Goal: Information Seeking & Learning: Learn about a topic

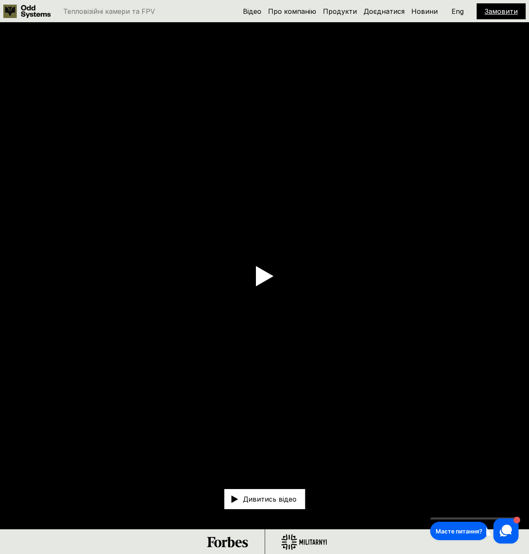
click at [89, 271] on video at bounding box center [264, 276] width 529 height 506
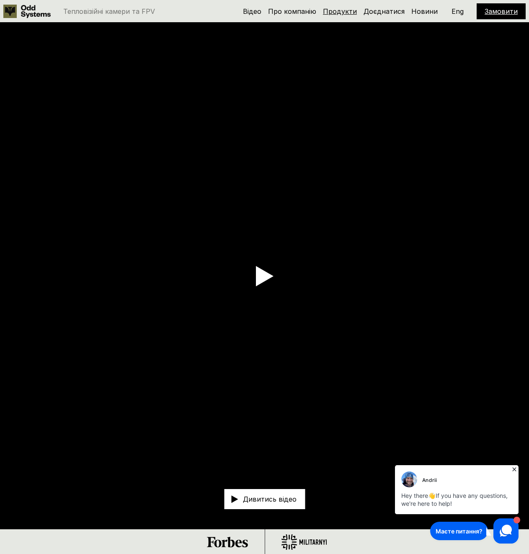
click at [355, 11] on link "Продукти" at bounding box center [340, 11] width 34 height 8
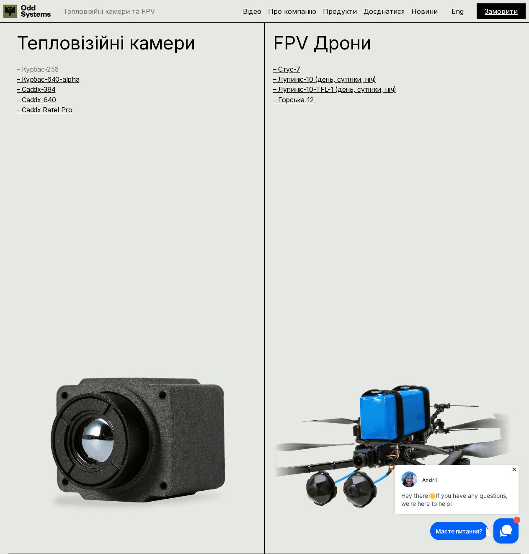
click at [57, 70] on link "– Курбас-256" at bounding box center [38, 69] width 42 height 8
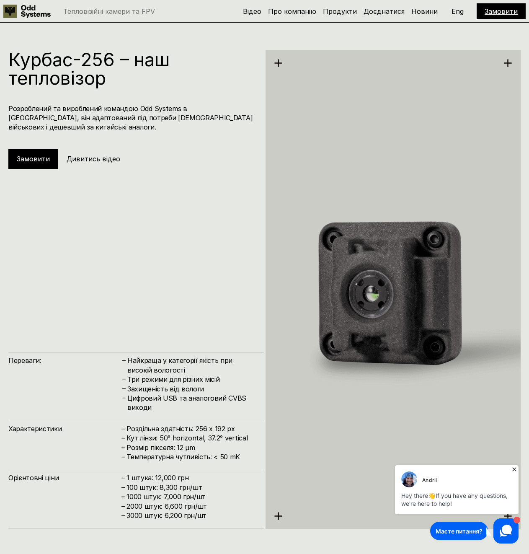
click at [173, 368] on h4 "Найкраща у категорії якість при високій вологості" at bounding box center [191, 365] width 128 height 19
drag, startPoint x: 173, startPoint y: 368, endPoint x: 171, endPoint y: 358, distance: 9.9
click at [171, 358] on h4 "Найкраща у категорії якість при високій вологості" at bounding box center [191, 365] width 128 height 19
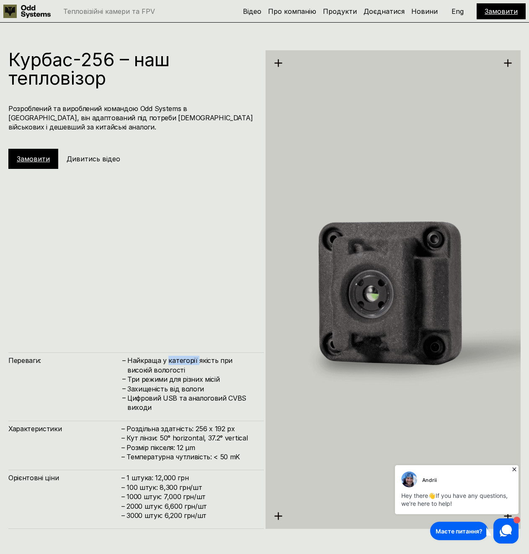
click at [171, 358] on h4 "Найкраща у категорії якість при високій вологості" at bounding box center [191, 365] width 128 height 19
drag, startPoint x: 171, startPoint y: 358, endPoint x: 171, endPoint y: 371, distance: 13.0
click at [171, 371] on h4 "Найкраща у категорії якість при високій вологості" at bounding box center [191, 365] width 128 height 19
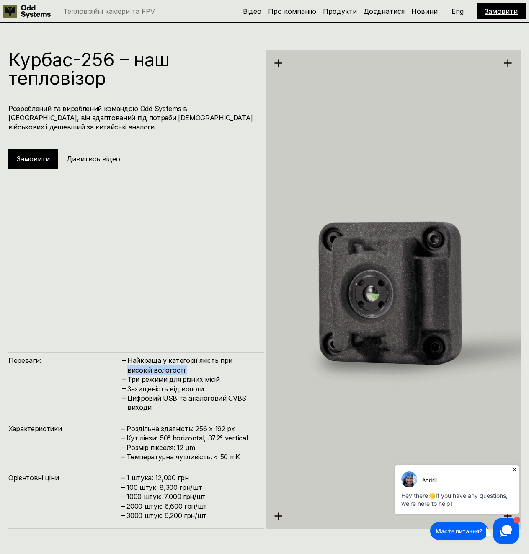
click at [171, 371] on h4 "Найкраща у категорії якість при високій вологості" at bounding box center [191, 365] width 128 height 19
click at [170, 384] on h4 "Захищеність від вологи" at bounding box center [191, 388] width 128 height 9
drag, startPoint x: 170, startPoint y: 384, endPoint x: 170, endPoint y: 397, distance: 12.6
click at [170, 397] on div "– Найкраща у категорії якість при високій вологості – Три режими для різних міс…" at bounding box center [188, 384] width 134 height 56
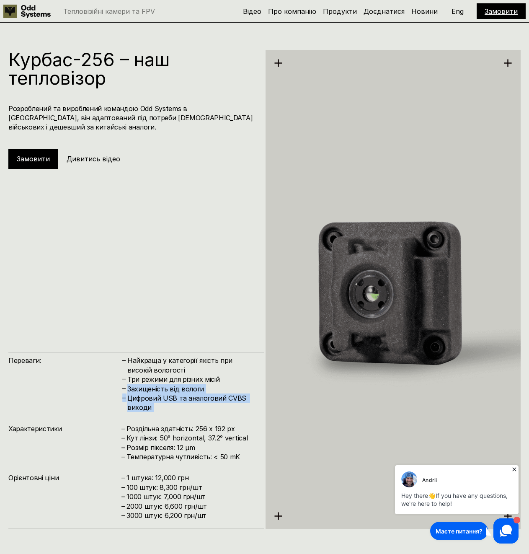
click at [170, 397] on h4 "Цифровий USB та аналоговий CVBS виходи" at bounding box center [191, 402] width 128 height 19
click at [179, 427] on h4 "– Роздільна здатність: 256 x 192 px – Кут лінзи: 50° horizontal, 37.2° vertical…" at bounding box center [188, 443] width 134 height 38
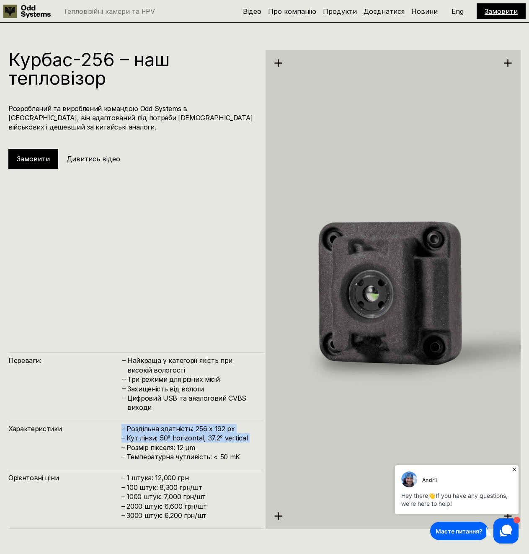
drag, startPoint x: 179, startPoint y: 427, endPoint x: 178, endPoint y: 440, distance: 12.6
click at [178, 440] on h4 "– Роздільна здатність: 256 x 192 px – Кут лінзи: 50° horizontal, 37.2° vertical…" at bounding box center [188, 443] width 134 height 38
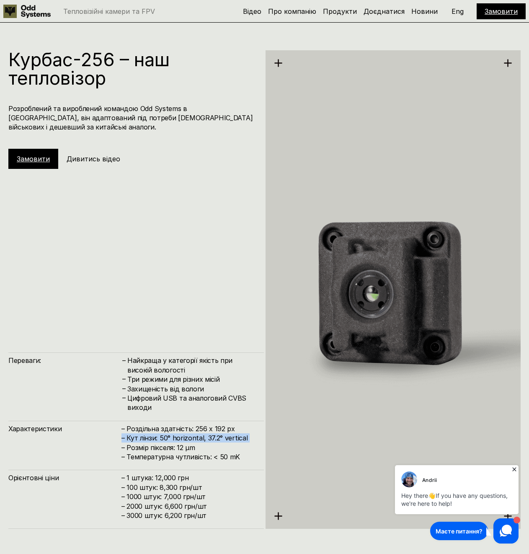
click at [178, 440] on h4 "– Роздільна здатність: 256 x 192 px – Кут лінзи: 50° horizontal, 37.2° vertical…" at bounding box center [188, 443] width 134 height 38
click at [172, 451] on h4 "– Роздільна здатність: 256 x 192 px – Кут лінзи: 50° horizontal, 37.2° vertical…" at bounding box center [188, 443] width 134 height 38
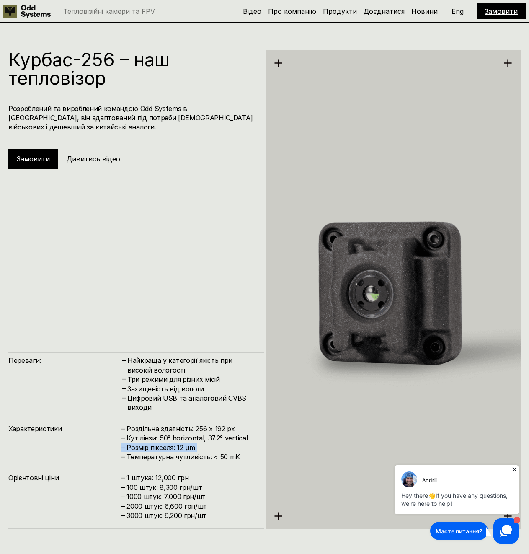
click at [172, 451] on h4 "– Роздільна здатність: 256 x 192 px – Кут лінзи: 50° horizontal, 37.2° vertical…" at bounding box center [188, 443] width 134 height 38
click at [175, 458] on h4 "– Роздільна здатність: 256 x 192 px – Кут лінзи: 50° horizontal, 37.2° vertical…" at bounding box center [188, 443] width 134 height 38
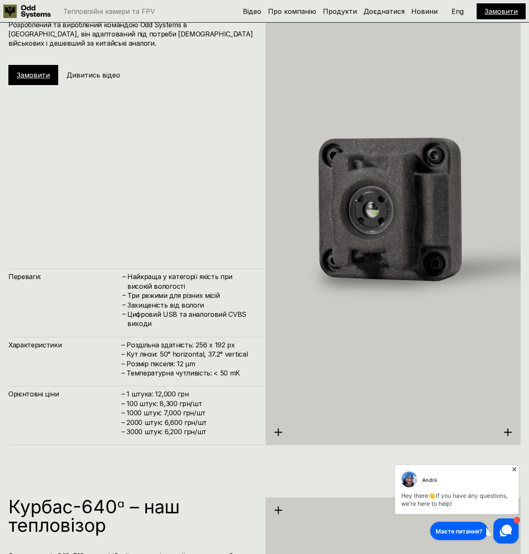
click at [144, 407] on h4 "– 1 штука: 12,000 грн – 100 штук: 8,300 грн/шт – 1000 штук: 7,000 грн/шт – 2000…" at bounding box center [188, 412] width 134 height 47
drag, startPoint x: 144, startPoint y: 407, endPoint x: 151, endPoint y: 425, distance: 19.4
click at [151, 425] on h4 "– 1 штука: 12,000 грн – 100 штук: 8,300 грн/шт – 1000 штук: 7,000 грн/шт – 2000…" at bounding box center [188, 412] width 134 height 47
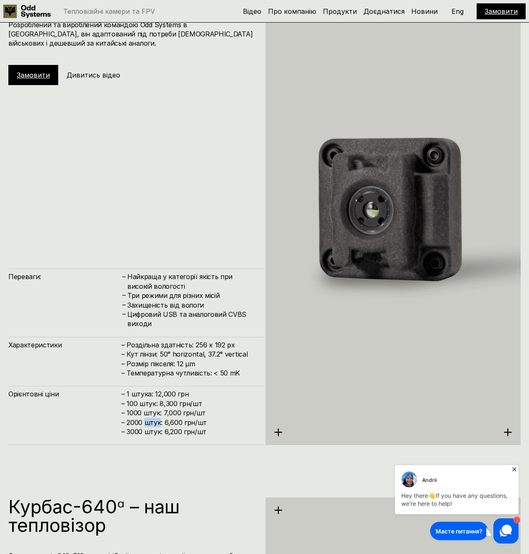
click at [151, 425] on h4 "– 1 штука: 12,000 грн – 100 штук: 8,300 грн/шт – 1000 штук: 7,000 грн/шт – 2000…" at bounding box center [188, 412] width 134 height 47
drag, startPoint x: 151, startPoint y: 425, endPoint x: 149, endPoint y: 403, distance: 21.9
click at [149, 403] on h4 "– 1 штука: 12,000 грн – 100 штук: 8,300 грн/шт – 1000 штук: 7,000 грн/шт – 2000…" at bounding box center [188, 412] width 134 height 47
click at [149, 402] on h4 "– 1 штука: 12,000 грн – 100 штук: 8,300 грн/шт – 1000 штук: 7,000 грн/шт – 2000…" at bounding box center [188, 412] width 134 height 47
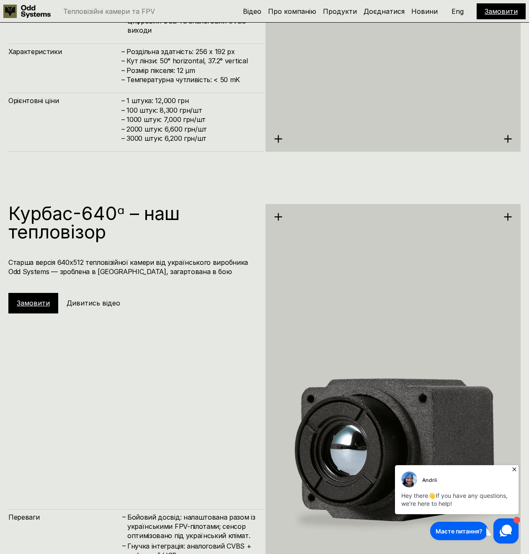
scroll to position [2206, 0]
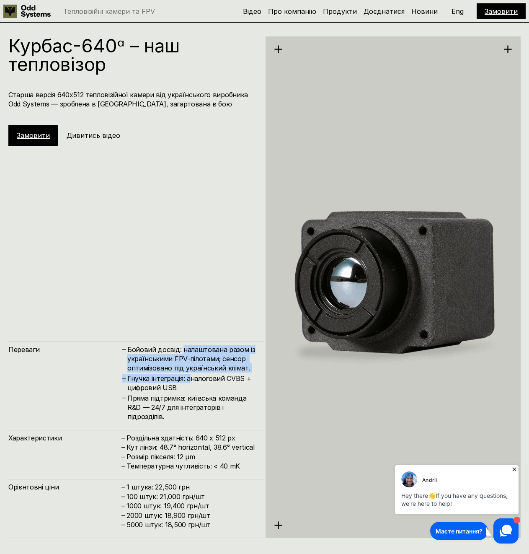
drag, startPoint x: 180, startPoint y: 350, endPoint x: 188, endPoint y: 379, distance: 30.7
click at [188, 379] on div "– Бойовий досвід: налаштована разом із українськими FPV-пілотами; сенсор оптимі…" at bounding box center [188, 383] width 134 height 77
click at [188, 379] on h4 "Гнучка інтеграція: аналоговий CVBS + цифровий USB" at bounding box center [191, 383] width 128 height 19
drag, startPoint x: 188, startPoint y: 379, endPoint x: 178, endPoint y: 353, distance: 28.6
click at [178, 353] on div "– Бойовий досвід: налаштована разом із українськими FPV-пілотами; сенсор оптимі…" at bounding box center [188, 383] width 134 height 77
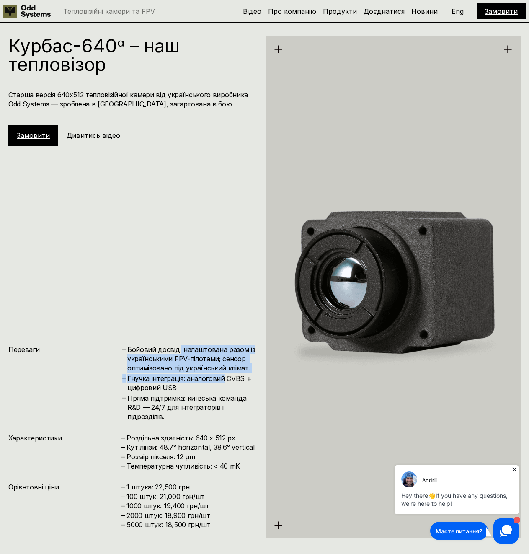
click at [178, 353] on h4 "Бойовий досвід: налаштована разом із українськими FPV-пілотами; сенсор оптимізо…" at bounding box center [191, 359] width 128 height 28
drag, startPoint x: 178, startPoint y: 353, endPoint x: 187, endPoint y: 376, distance: 25.2
click at [187, 376] on div "– Бойовий досвід: налаштована разом із українськими FPV-пілотами; сенсор оптимі…" at bounding box center [188, 383] width 134 height 77
click at [187, 376] on h4 "Гнучка інтеграція: аналоговий CVBS + цифровий USB" at bounding box center [191, 383] width 128 height 19
drag, startPoint x: 185, startPoint y: 364, endPoint x: 185, endPoint y: 379, distance: 14.2
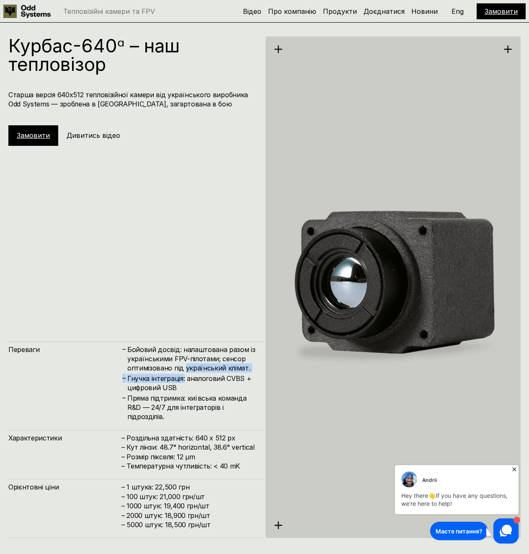
click at [185, 379] on div "– Бойовий досвід: налаштована разом із українськими FPV-пілотами; сенсор оптимі…" at bounding box center [188, 383] width 134 height 77
click at [185, 379] on h4 "Гнучка інтеграція: аналоговий CVBS + цифровий USB" at bounding box center [191, 383] width 128 height 19
drag, startPoint x: 186, startPoint y: 382, endPoint x: 187, endPoint y: 392, distance: 10.1
click at [187, 392] on h4 "Гнучка інтеграція: аналоговий CVBS + цифровий USB" at bounding box center [191, 383] width 128 height 19
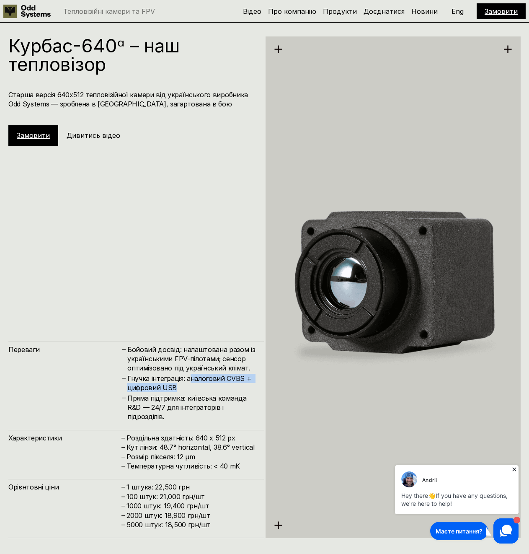
drag, startPoint x: 190, startPoint y: 384, endPoint x: 190, endPoint y: 389, distance: 5.5
click at [190, 389] on h4 "Гнучка інтеграція: аналоговий CVBS + цифровий USB" at bounding box center [191, 383] width 128 height 19
drag, startPoint x: 190, startPoint y: 382, endPoint x: 190, endPoint y: 393, distance: 11.3
click at [190, 393] on div "– Бойовий досвід: налаштована разом із українськими FPV-пілотами; сенсор оптимі…" at bounding box center [188, 383] width 134 height 77
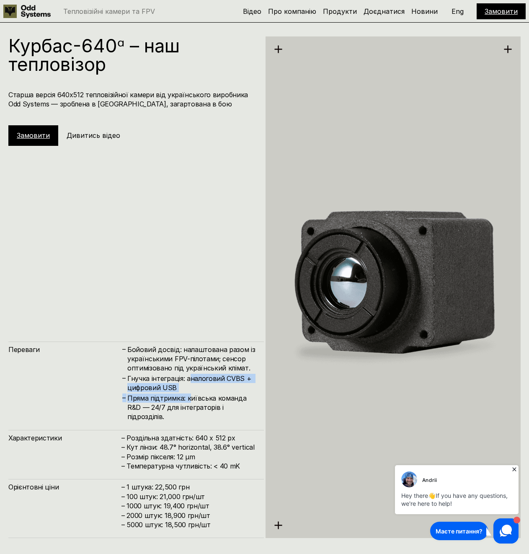
click at [190, 393] on h4 "Пряма підтримка: київська команда R&D — 24/7 для інтеграторів і підрозділів." at bounding box center [191, 407] width 128 height 28
click at [193, 402] on h4 "Пряма підтримка: київська команда R&D — 24/7 для інтеграторів і підрозділів." at bounding box center [191, 407] width 128 height 28
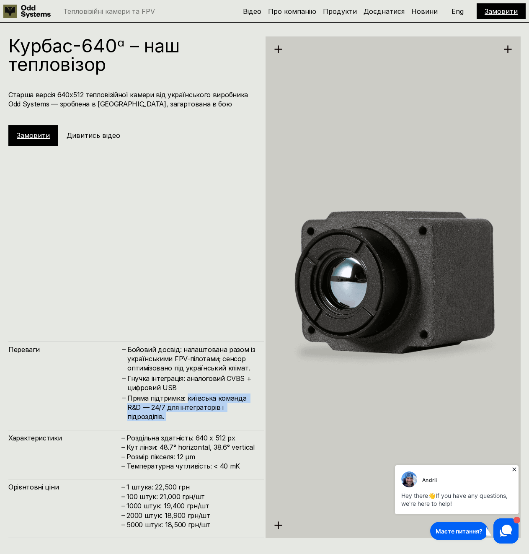
drag, startPoint x: 193, startPoint y: 402, endPoint x: 194, endPoint y: 414, distance: 11.3
click at [194, 414] on h4 "Пряма підтримка: київська команда R&D — 24/7 для інтеграторів і підрозділів." at bounding box center [191, 407] width 128 height 28
drag, startPoint x: 194, startPoint y: 414, endPoint x: 189, endPoint y: 397, distance: 17.9
click at [189, 397] on h4 "Пряма підтримка: київська команда R&D — 24/7 для інтеграторів і підрозділів." at bounding box center [191, 407] width 128 height 28
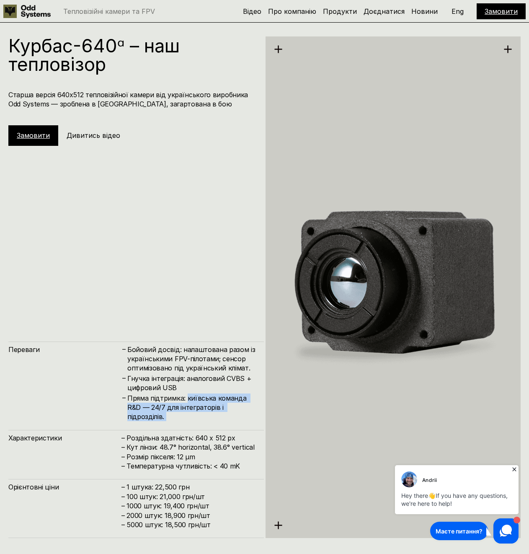
click at [189, 397] on h4 "Пряма підтримка: київська команда R&D — 24/7 для інтеграторів і підрозділів." at bounding box center [191, 407] width 128 height 28
drag, startPoint x: 189, startPoint y: 397, endPoint x: 192, endPoint y: 414, distance: 17.8
click at [192, 414] on h4 "Пряма підтримка: київська команда R&D — 24/7 для інтеграторів і підрозділів." at bounding box center [191, 407] width 128 height 28
drag, startPoint x: 192, startPoint y: 414, endPoint x: 186, endPoint y: 390, distance: 24.5
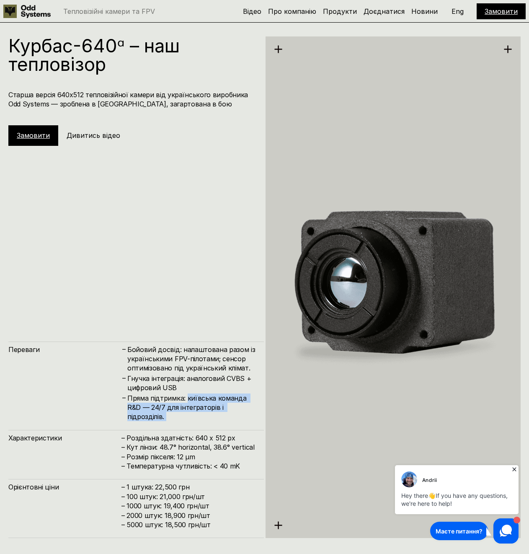
click at [186, 391] on div "– Бойовий досвід: налаштована разом із українськими FPV-пілотами; сенсор оптимі…" at bounding box center [188, 383] width 134 height 77
click at [186, 390] on h4 "Гнучка інтеграція: аналоговий CVBS + цифровий USB" at bounding box center [191, 383] width 128 height 19
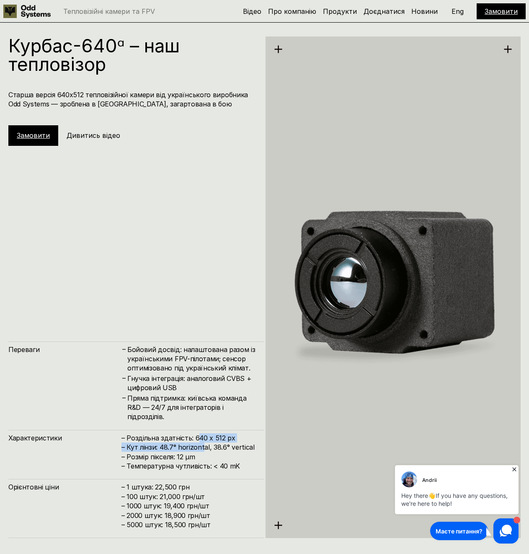
drag, startPoint x: 198, startPoint y: 432, endPoint x: 202, endPoint y: 451, distance: 19.4
click at [202, 451] on div "Характеристики – Роздільна здатність: 640 x 512 px – Кут лінзи: 48.7° horizonta…" at bounding box center [135, 450] width 255 height 41
click at [202, 451] on h4 "– Роздільна здатність: 640 x 512 px – Кут лінзи: 48.7° horizontal, 38.6° vertic…" at bounding box center [188, 452] width 134 height 38
drag, startPoint x: 203, startPoint y: 456, endPoint x: 183, endPoint y: 434, distance: 29.0
click at [183, 434] on h4 "– Роздільна здатність: 640 x 512 px – Кут лінзи: 48.7° horizontal, 38.6° vertic…" at bounding box center [188, 452] width 134 height 38
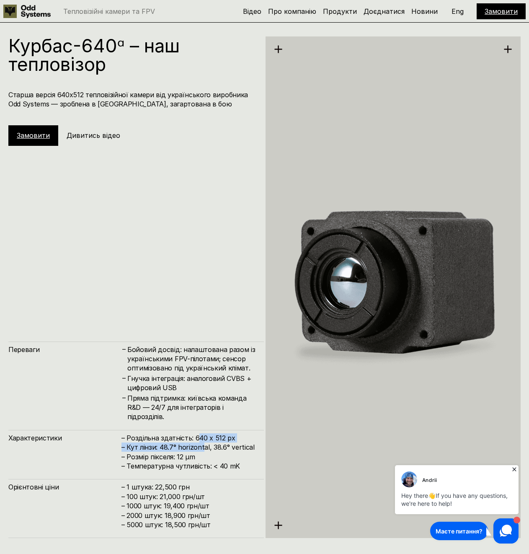
click at [183, 434] on h4 "– Роздільна здатність: 640 x 512 px – Кут лінзи: 48.7° horizontal, 38.6° vertic…" at bounding box center [188, 452] width 134 height 38
drag, startPoint x: 172, startPoint y: 444, endPoint x: 207, endPoint y: 450, distance: 35.7
click at [207, 450] on h4 "– Роздільна здатність: 640 x 512 px – Кут лінзи: 48.7° horizontal, 38.6° vertic…" at bounding box center [188, 452] width 134 height 38
drag, startPoint x: 207, startPoint y: 450, endPoint x: 162, endPoint y: 448, distance: 44.5
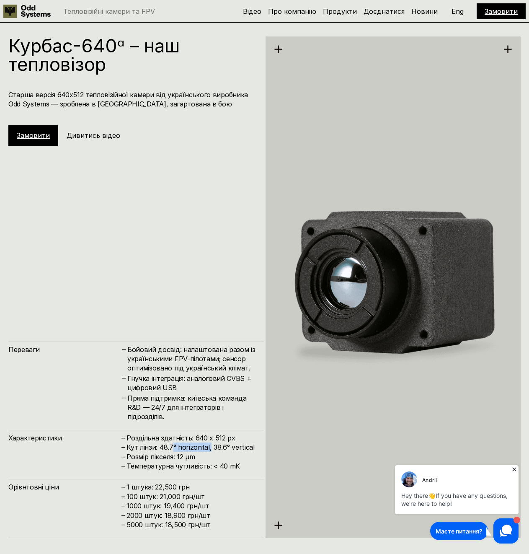
click at [170, 449] on h4 "– Роздільна здатність: 640 x 512 px – Кут лінзи: 48.7° horizontal, 38.6° vertic…" at bounding box center [188, 452] width 134 height 38
click at [162, 448] on h4 "– Роздільна здатність: 640 x 512 px – Кут лінзи: 48.7° horizontal, 38.6° vertic…" at bounding box center [188, 452] width 134 height 38
drag, startPoint x: 162, startPoint y: 448, endPoint x: 210, endPoint y: 446, distance: 47.8
click at [210, 446] on h4 "– Роздільна здатність: 640 x 512 px – Кут лінзи: 48.7° horizontal, 38.6° vertic…" at bounding box center [188, 452] width 134 height 38
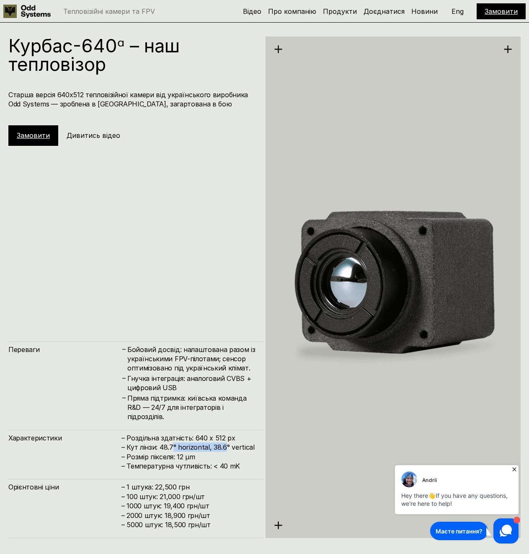
drag, startPoint x: 210, startPoint y: 446, endPoint x: 173, endPoint y: 446, distance: 37.7
click at [173, 446] on h4 "– Роздільна здатність: 640 x 512 px – Кут лінзи: 48.7° horizontal, 38.6° vertic…" at bounding box center [188, 452] width 134 height 38
drag, startPoint x: 173, startPoint y: 446, endPoint x: 237, endPoint y: 449, distance: 65.0
click at [236, 449] on h4 "– Роздільна здатність: 640 x 512 px – Кут лінзи: 48.7° horizontal, 38.6° vertic…" at bounding box center [188, 452] width 134 height 38
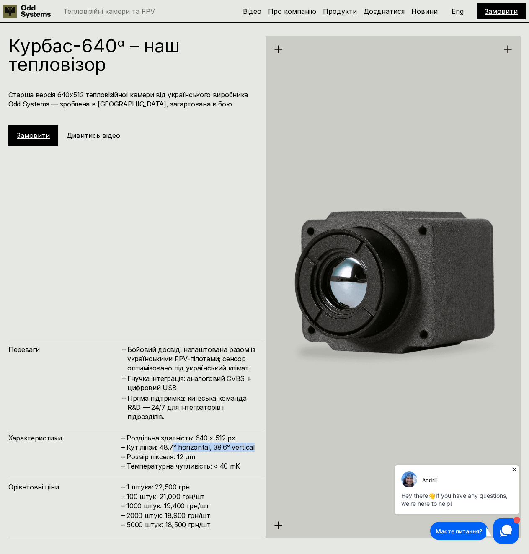
click at [242, 448] on h4 "– Роздільна здатність: 640 x 512 px – Кут лінзи: 48.7° horizontal, 38.6° vertic…" at bounding box center [188, 452] width 134 height 38
drag, startPoint x: 242, startPoint y: 448, endPoint x: 172, endPoint y: 450, distance: 69.5
click at [172, 450] on h4 "– Роздільна здатність: 640 x 512 px – Кут лінзи: 48.7° horizontal, 38.6° vertic…" at bounding box center [188, 452] width 134 height 38
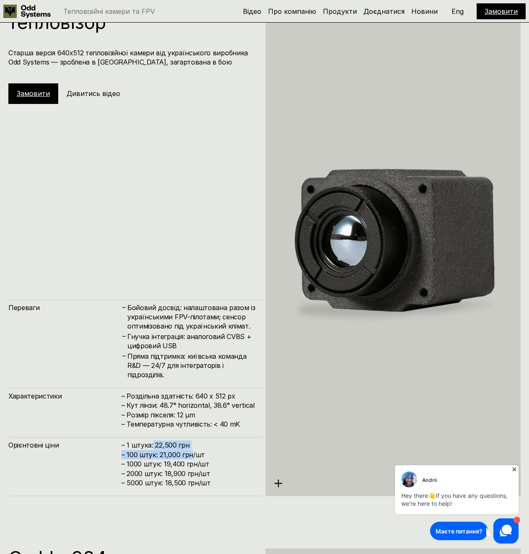
drag, startPoint x: 152, startPoint y: 444, endPoint x: 198, endPoint y: 453, distance: 47.3
click at [195, 452] on h4 "– 1 штука: 22,500 грн – 100 штук: 21,000 грн/шт – ⁠1000 штук: 19,400 грн/шт – ⁠…" at bounding box center [188, 463] width 134 height 47
click at [198, 453] on h4 "– 1 штука: 22,500 грн – 100 штук: 21,000 грн/шт – ⁠1000 штук: 19,400 грн/шт – ⁠…" at bounding box center [188, 463] width 134 height 47
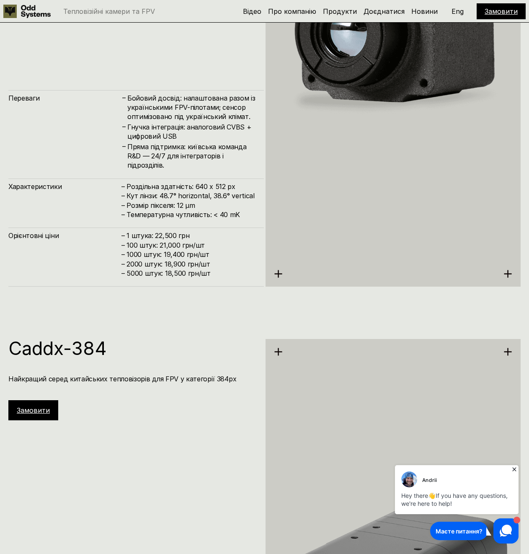
scroll to position [2499, 0]
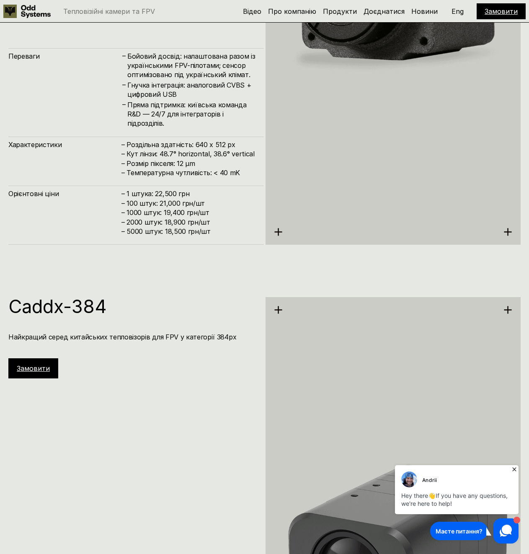
click at [182, 230] on h4 "– 1 штука: 22,500 грн – 100 штук: 21,000 грн/шт – ⁠1000 штук: 19,400 грн/шт – ⁠…" at bounding box center [188, 212] width 134 height 47
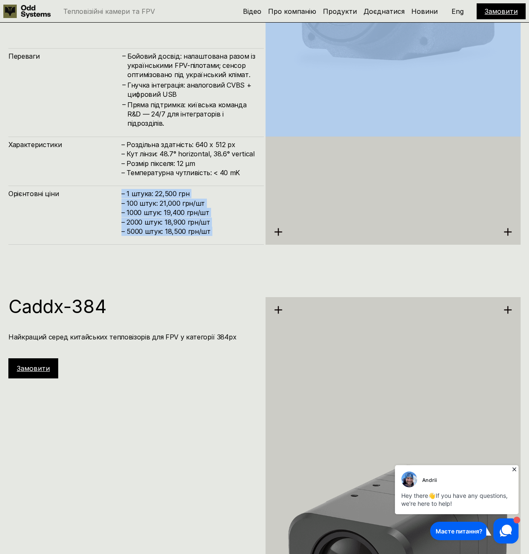
drag, startPoint x: 182, startPoint y: 230, endPoint x: 177, endPoint y: 198, distance: 33.0
click at [177, 198] on h4 "– 1 штука: 22,500 грн – 100 штук: 21,000 грн/шт – ⁠1000 штук: 19,400 грн/шт – ⁠…" at bounding box center [188, 212] width 134 height 47
drag, startPoint x: 177, startPoint y: 198, endPoint x: 182, endPoint y: 230, distance: 33.0
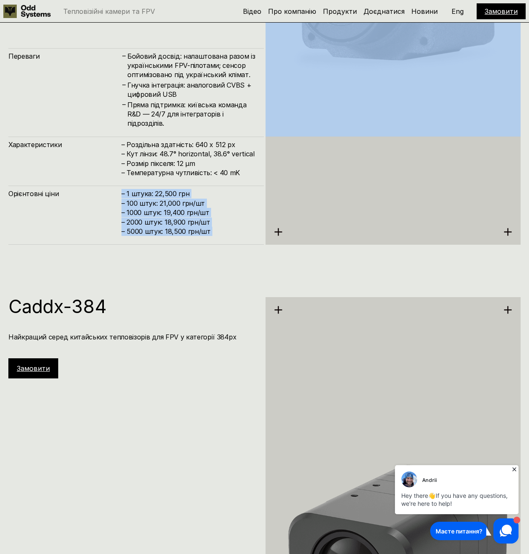
click at [182, 230] on h4 "– 1 штука: 22,500 грн – 100 штук: 21,000 грн/шт – ⁠1000 штук: 19,400 грн/шт – ⁠…" at bounding box center [188, 212] width 134 height 47
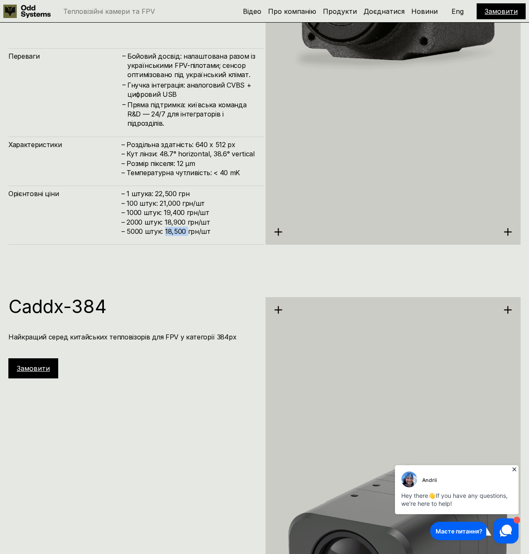
click at [182, 230] on h4 "– 1 штука: 22,500 грн – 100 штук: 21,000 грн/шт – ⁠1000 штук: 19,400 грн/шт – ⁠…" at bounding box center [188, 212] width 134 height 47
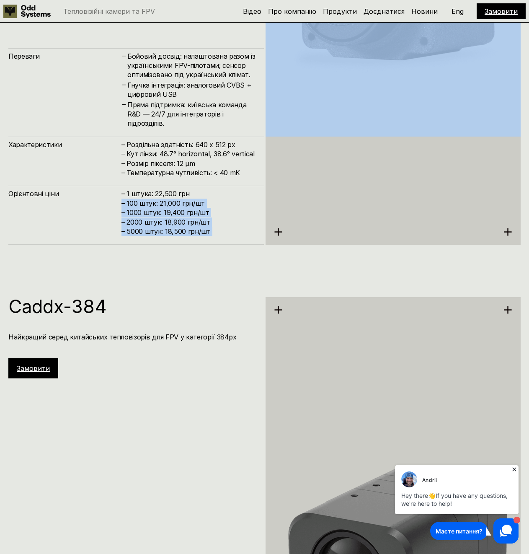
drag, startPoint x: 182, startPoint y: 230, endPoint x: 180, endPoint y: 198, distance: 31.9
click at [180, 199] on h4 "– 1 штука: 22,500 грн – 100 штук: 21,000 грн/шт – ⁠1000 штук: 19,400 грн/шт – ⁠…" at bounding box center [188, 212] width 134 height 47
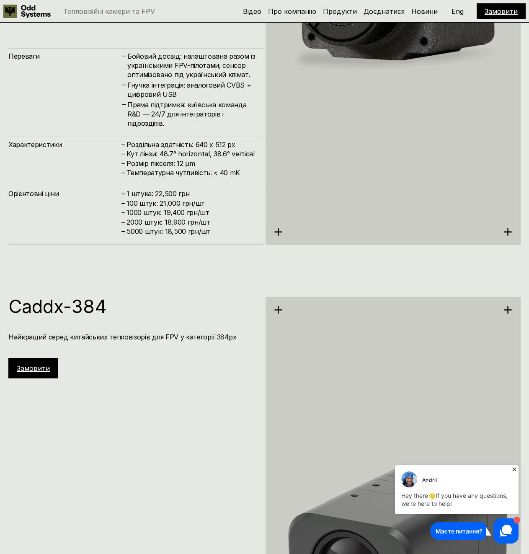
click at [180, 198] on h4 "– 1 штука: 22,500 грн – 100 штук: 21,000 грн/шт – ⁠1000 штук: 19,400 грн/шт – ⁠…" at bounding box center [188, 212] width 134 height 47
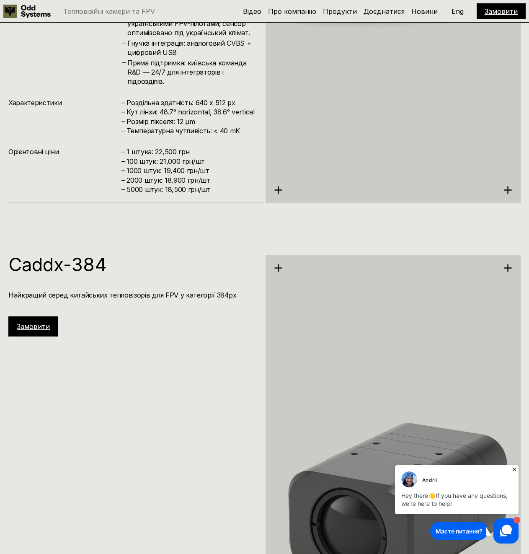
scroll to position [2415, 0]
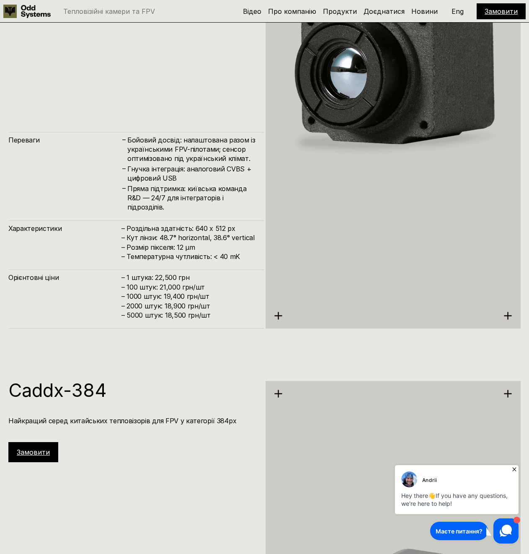
click at [162, 289] on h4 "– 1 штука: 22,500 грн – 100 штук: 21,000 грн/шт – ⁠1000 штук: 19,400 грн/шт – ⁠…" at bounding box center [188, 296] width 134 height 47
click at [163, 279] on h4 "– 1 штука: 22,500 грн – 100 штук: 21,000 грн/шт – ⁠1000 штук: 19,400 грн/шт – ⁠…" at bounding box center [188, 296] width 134 height 47
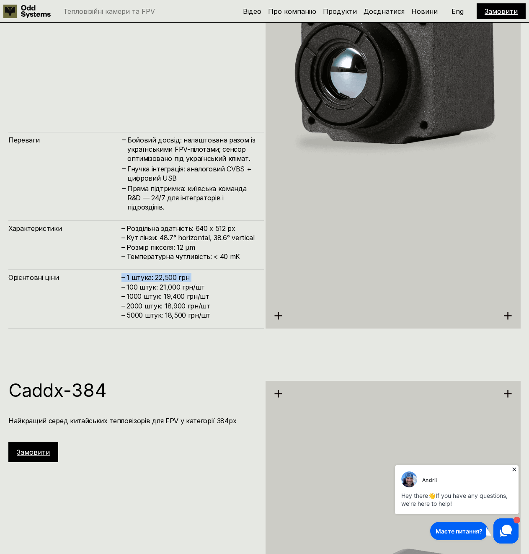
click at [163, 279] on h4 "– 1 штука: 22,500 грн – 100 штук: 21,000 грн/шт – ⁠1000 штук: 19,400 грн/шт – ⁠…" at bounding box center [188, 296] width 134 height 47
click at [166, 291] on h4 "– 1 штука: 22,500 грн – 100 штук: 21,000 грн/шт – ⁠1000 штук: 19,400 грн/шт – ⁠…" at bounding box center [188, 296] width 134 height 47
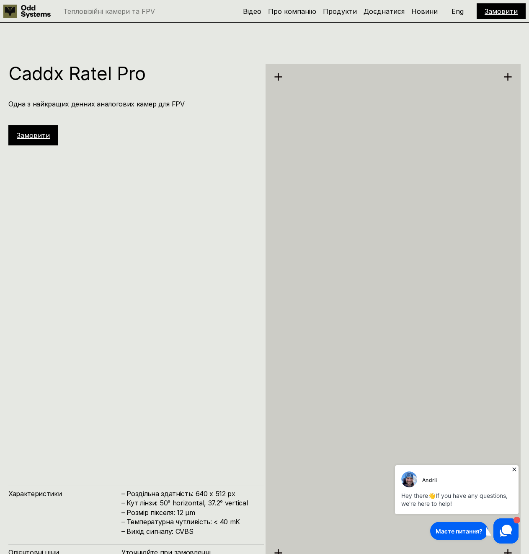
scroll to position [3881, 0]
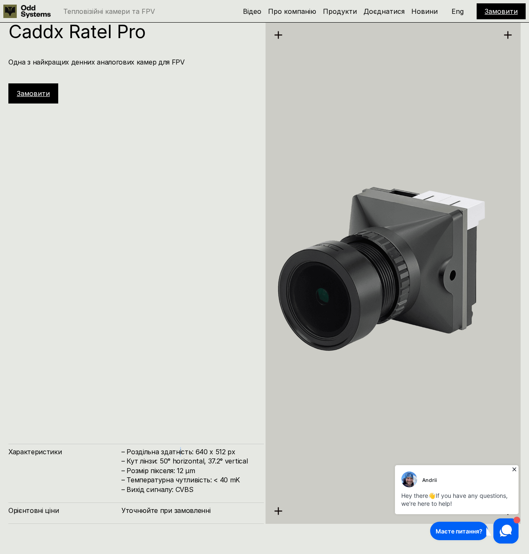
click at [178, 453] on h4 "– Роздільна здатність: 640 x 512 px – Кут лінзи: 50° horizontal, 37.2° vertical…" at bounding box center [188, 470] width 134 height 47
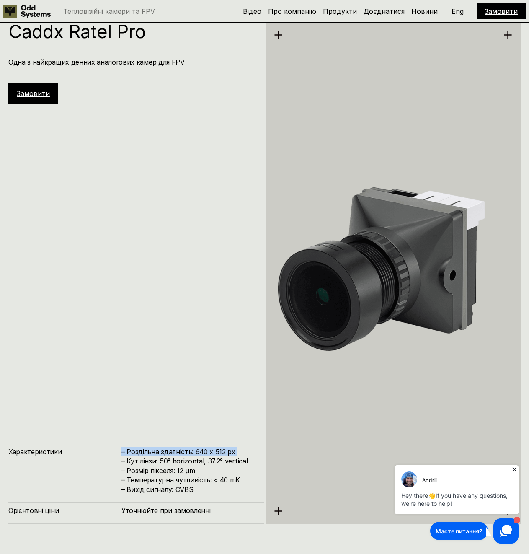
click at [178, 453] on h4 "– Роздільна здатність: 640 x 512 px – Кут лінзи: 50° horizontal, 37.2° vertical…" at bounding box center [188, 470] width 134 height 47
click at [182, 452] on h4 "– Роздільна здатність: 640 x 512 px – Кут лінзи: 50° horizontal, 37.2° vertical…" at bounding box center [188, 470] width 134 height 47
drag, startPoint x: 182, startPoint y: 452, endPoint x: 206, endPoint y: 452, distance: 24.7
click at [206, 452] on h4 "– Роздільна здатність: 640 x 512 px – Кут лінзи: 50° horizontal, 37.2° vertical…" at bounding box center [188, 470] width 134 height 47
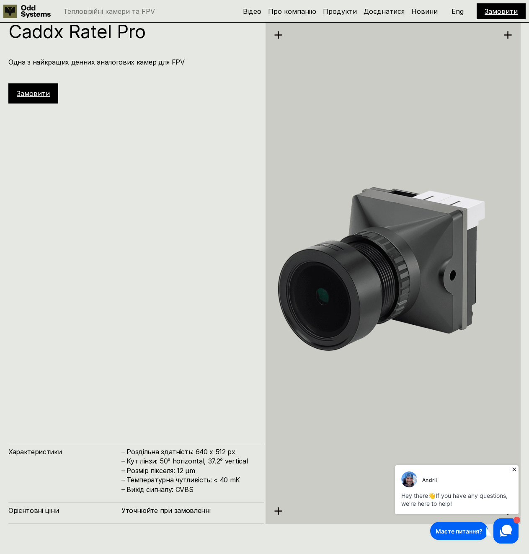
click at [219, 451] on h4 "– Роздільна здатність: 640 x 512 px – Кут лінзи: 50° horizontal, 37.2° vertical…" at bounding box center [188, 470] width 134 height 47
drag
click at [198, 451] on h4 "– Роздільна здатність: 640 x 512 px – Кут лінзи: 50° horizontal, 37.2° vertical…" at bounding box center [188, 470] width 134 height 47
click at [237, 455] on h4 "– Роздільна здатність: 640 x 512 px – Кут лінзи: 50° horizontal, 37.2° vertical…" at bounding box center [188, 470] width 134 height 47
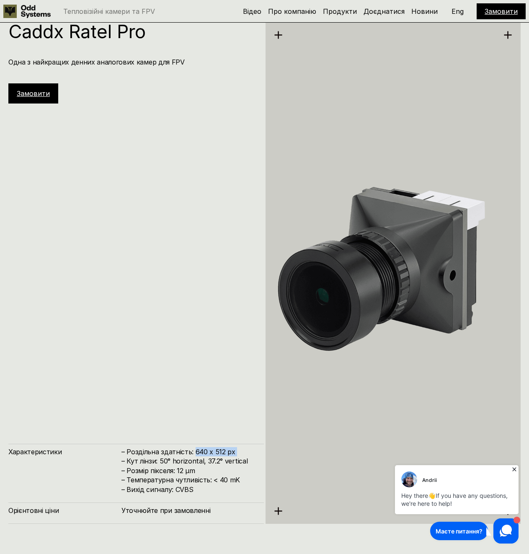
click at [238, 455] on h4 "– Роздільна здатність: 640 x 512 px – Кут лінзи: 50° horizontal, 37.2° vertical…" at bounding box center [188, 470] width 134 height 47
click at [183, 456] on h4 "– Роздільна здатність: 640 x 512 px – Кут лінзи: 50° horizontal, 37.2° vertical…" at bounding box center [188, 470] width 134 height 47
click at [192, 485] on h4 "– Роздільна здатність: 640 x 512 px – Кут лінзи: 50° horizontal, 37.2° vertical…" at bounding box center [188, 470] width 134 height 47
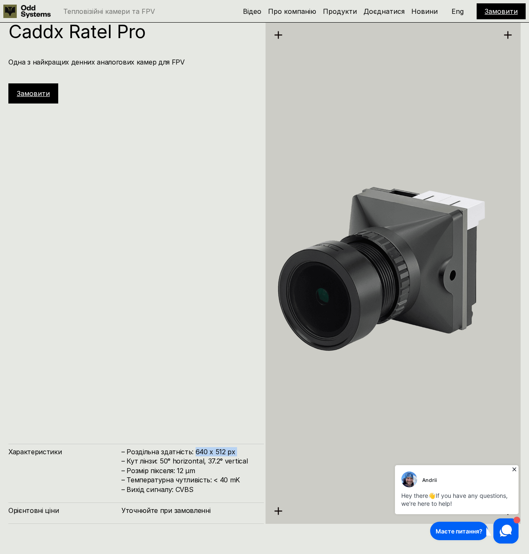
click at [156, 455] on h4 "– Роздільна здатність: 640 x 512 px – Кут лінзи: 50° horizontal, 37.2° vertical…" at bounding box center [188, 470] width 134 height 47
click at [184, 481] on h4 "– Роздільна здатність: 640 x 512 px – Кут лінзи: 50° horizontal, 37.2° vertical…" at bounding box center [188, 470] width 134 height 47
click at [148, 454] on h4 "– Роздільна здатність: 640 x 512 px – Кут лінзи: 50° horizontal, 37.2° vertical…" at bounding box center [188, 470] width 134 height 47
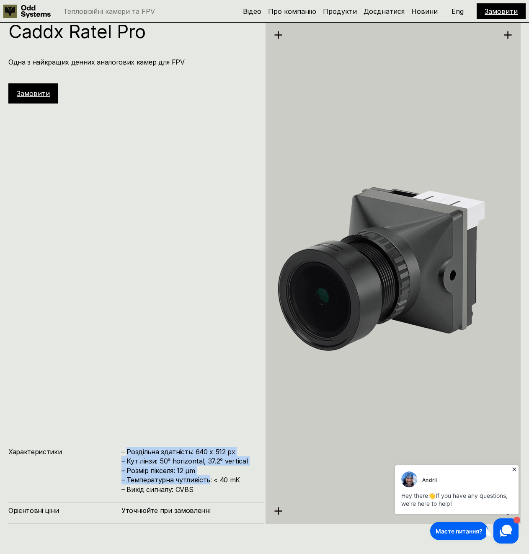
click at [148, 454] on h4 "– Роздільна здатність: 640 x 512 px – Кут лінзи: 50° horizontal, 37.2° vertical…" at bounding box center [188, 470] width 134 height 47
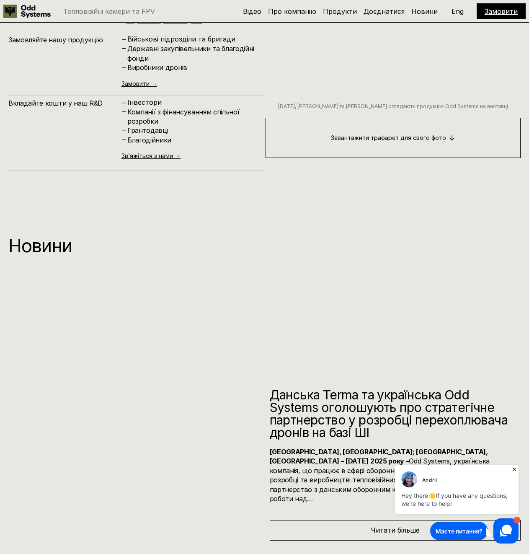
scroll to position [6780, 0]
